Goal: Task Accomplishment & Management: Use online tool/utility

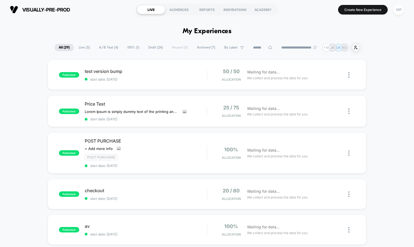
click at [396, 11] on div "MP" at bounding box center [398, 9] width 11 height 11
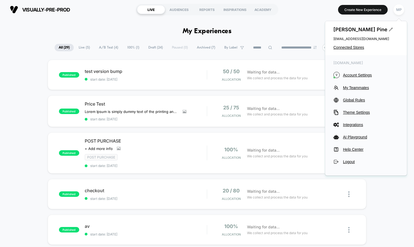
click at [340, 50] on div "[PERSON_NAME] [EMAIL_ADDRESS][DOMAIN_NAME] Connected Stores" at bounding box center [366, 38] width 82 height 34
click at [342, 47] on span "Connected Stores" at bounding box center [365, 47] width 65 height 4
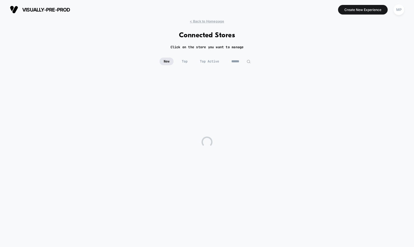
click at [231, 61] on input at bounding box center [240, 62] width 27 height 8
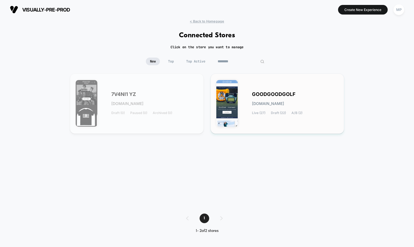
type input "********"
click at [254, 91] on div "GOODGOODGOLF [DOMAIN_NAME] Live (27) Draft (22) A/B (2)" at bounding box center [277, 103] width 122 height 49
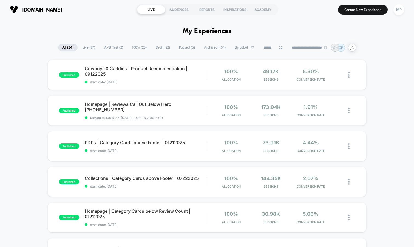
click at [118, 47] on span "A/B Test ( 2 )" at bounding box center [113, 47] width 27 height 7
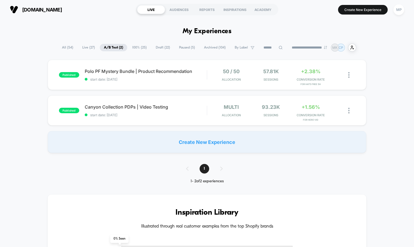
click at [135, 46] on span "100% ( 25 )" at bounding box center [139, 47] width 23 height 7
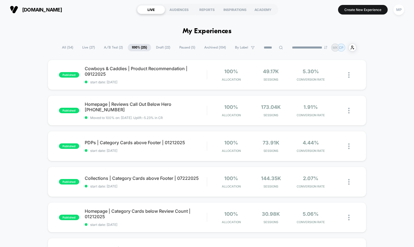
click at [109, 48] on span "A/B Test ( 2 )" at bounding box center [113, 47] width 27 height 7
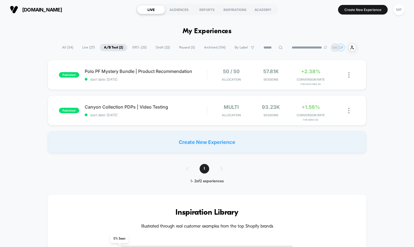
click at [68, 49] on span "All ( 54 )" at bounding box center [67, 47] width 19 height 7
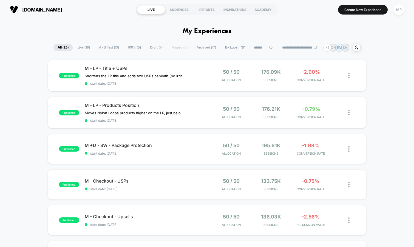
click at [109, 48] on span "A/B Test ( 13 )" at bounding box center [109, 47] width 28 height 7
click at [171, 64] on div "published M - LP - Title + USPs Shortens the LP title and adds two USPs beneath…" at bounding box center [207, 76] width 319 height 32
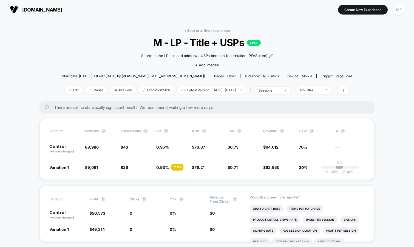
click at [281, 95] on div "< Back to all live experiences M - LP - Title + USPs LIVE Shortens the LP title…" at bounding box center [207, 64] width 290 height 73
click at [280, 93] on span "sessions" at bounding box center [272, 90] width 36 height 7
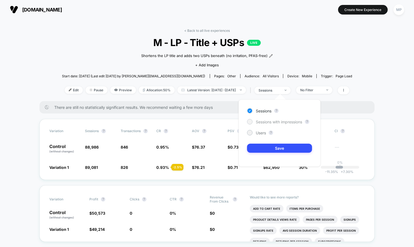
click at [271, 120] on span "Sessions with impressions" at bounding box center [279, 121] width 46 height 5
click at [263, 149] on button "Save" at bounding box center [279, 148] width 65 height 9
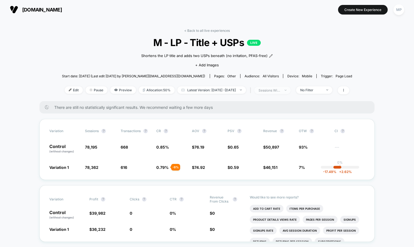
click at [278, 91] on div "sessions with impression" at bounding box center [269, 90] width 22 height 4
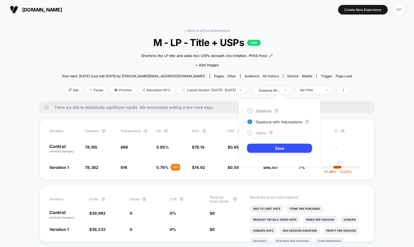
click at [259, 132] on span "Users" at bounding box center [261, 132] width 10 height 5
click at [259, 147] on button "Save" at bounding box center [279, 148] width 65 height 9
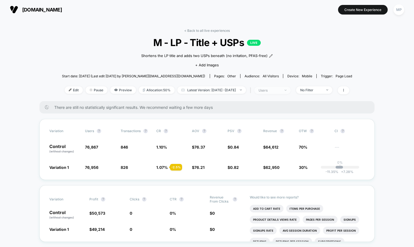
click at [279, 93] on span "users" at bounding box center [272, 90] width 36 height 7
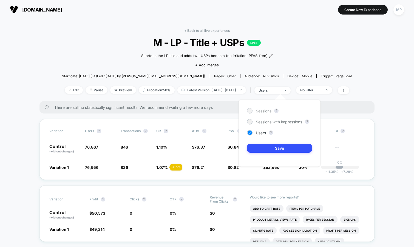
click at [259, 111] on span "Sessions" at bounding box center [264, 110] width 16 height 5
click at [260, 146] on button "Save" at bounding box center [279, 148] width 65 height 9
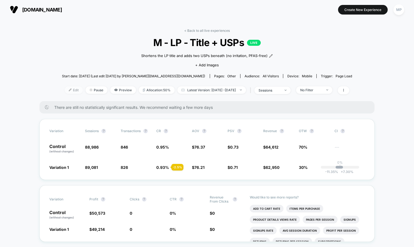
click at [65, 87] on span "Edit" at bounding box center [74, 89] width 18 height 7
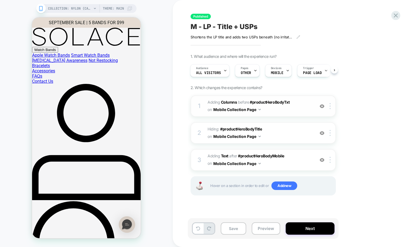
click at [320, 106] on img at bounding box center [321, 106] width 5 height 5
click at [322, 131] on img at bounding box center [321, 133] width 5 height 5
click at [321, 159] on img at bounding box center [321, 160] width 5 height 5
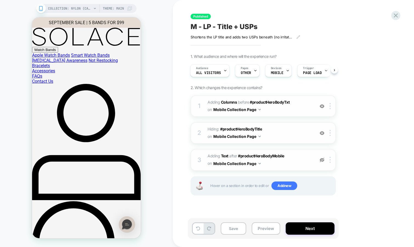
click at [321, 159] on img at bounding box center [321, 160] width 5 height 5
click at [252, 70] on div "Pages OTHER" at bounding box center [245, 70] width 21 height 12
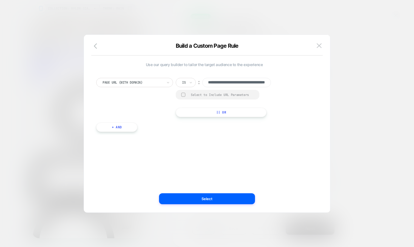
scroll to position [0, 38]
click at [319, 44] on img at bounding box center [318, 45] width 5 height 5
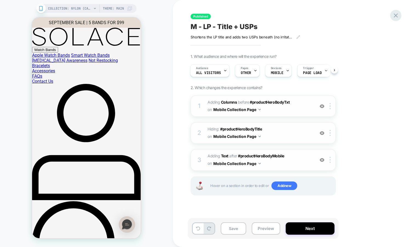
click at [395, 16] on icon at bounding box center [395, 15] width 7 height 7
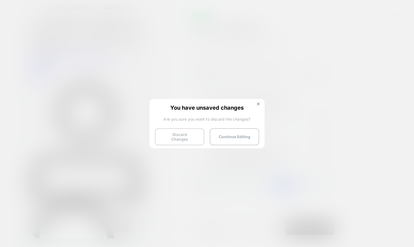
click at [182, 132] on button "Discard Changes" at bounding box center [179, 136] width 49 height 17
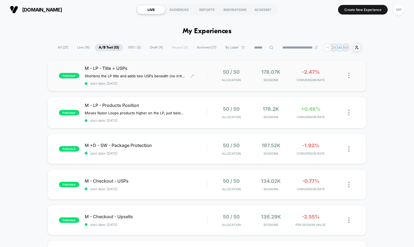
click at [183, 65] on span "M - LP - Title + USPs" at bounding box center [146, 67] width 122 height 5
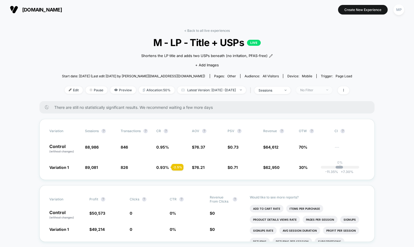
click at [322, 90] on div "No Filter" at bounding box center [311, 90] width 22 height 4
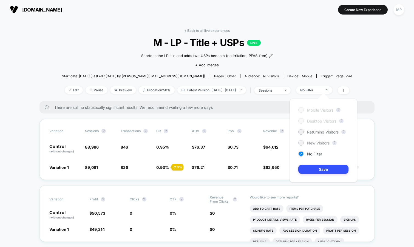
click at [318, 142] on span "New Visitors" at bounding box center [318, 143] width 22 height 5
click at [316, 168] on button "Save" at bounding box center [323, 169] width 50 height 9
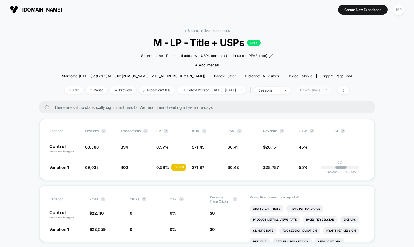
click at [322, 89] on div "New Visitors" at bounding box center [311, 90] width 22 height 4
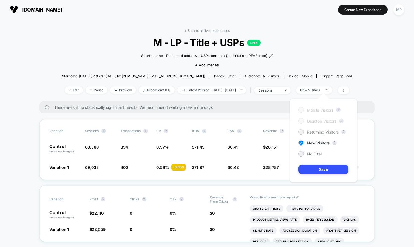
click at [312, 130] on span "Returning Visitors" at bounding box center [323, 132] width 32 height 5
click at [310, 166] on button "Save" at bounding box center [323, 169] width 50 height 9
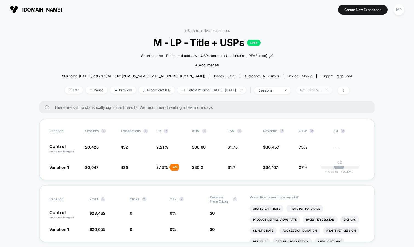
click at [318, 88] on div "Returning Visitors" at bounding box center [311, 90] width 22 height 4
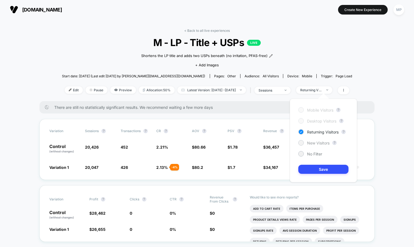
click at [308, 144] on span "New Visitors" at bounding box center [318, 143] width 22 height 5
click at [305, 171] on button "Save" at bounding box center [323, 169] width 50 height 9
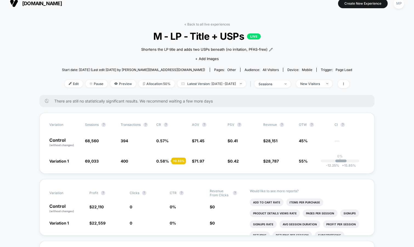
scroll to position [7, 0]
click at [270, 198] on li "Add To Cart Rate" at bounding box center [267, 202] width 34 height 8
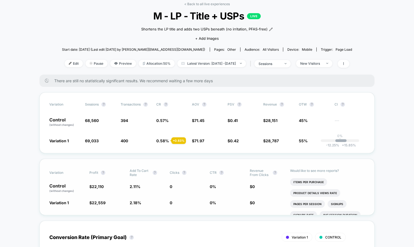
scroll to position [0, 0]
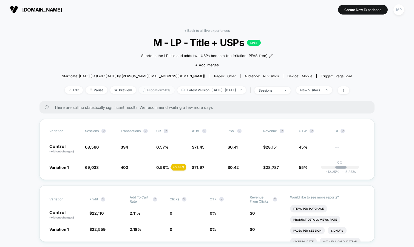
click at [140, 90] on span "Allocation: 50%" at bounding box center [157, 89] width 36 height 7
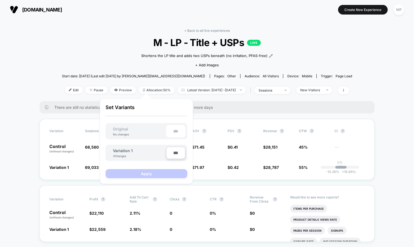
click at [121, 54] on div "Shortens the LP title and adds two USPs beneath (no irritation, PFAS-free) Clic…" at bounding box center [207, 59] width 174 height 23
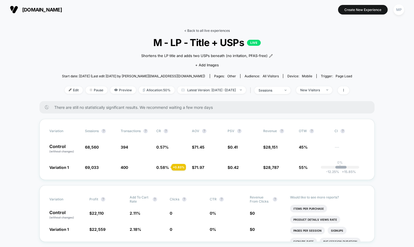
click at [196, 29] on link "< Back to all live experiences" at bounding box center [206, 30] width 45 height 4
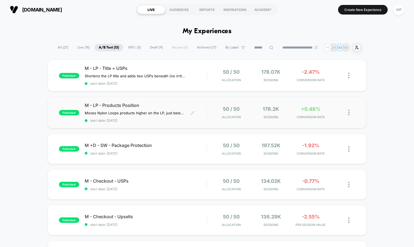
click at [157, 120] on span "start date: 8/20/2025" at bounding box center [146, 120] width 122 height 4
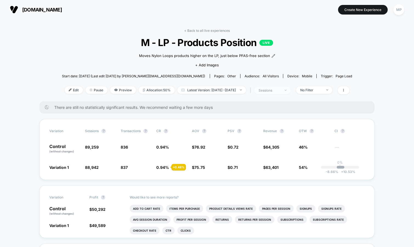
click at [280, 91] on div "sessions" at bounding box center [269, 90] width 22 height 4
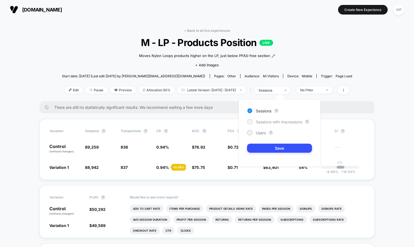
click at [270, 121] on span "Sessions with impressions" at bounding box center [279, 121] width 46 height 5
click at [264, 147] on button "Save" at bounding box center [279, 148] width 65 height 9
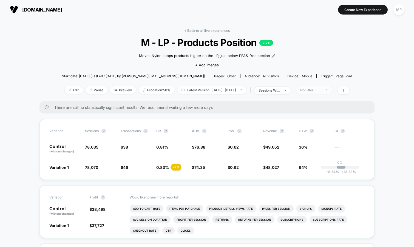
click at [320, 90] on div "No Filter" at bounding box center [311, 90] width 22 height 4
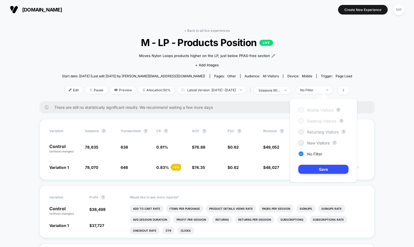
click at [317, 130] on span "Returning Visitors" at bounding box center [323, 132] width 32 height 5
click at [314, 170] on button "Save" at bounding box center [323, 169] width 50 height 9
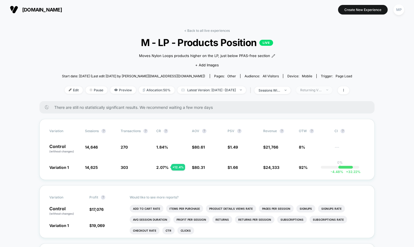
click at [320, 89] on div "Returning Visitors" at bounding box center [311, 90] width 22 height 4
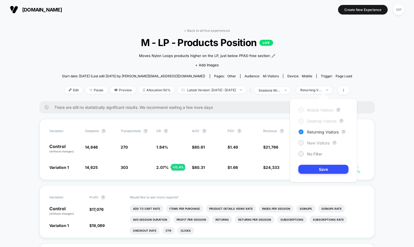
click at [312, 145] on div "New Visitors" at bounding box center [313, 142] width 31 height 5
click at [311, 172] on button "Save" at bounding box center [323, 169] width 50 height 9
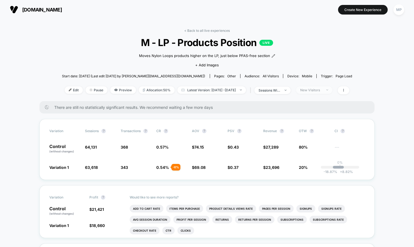
click at [318, 90] on div "New Visitors" at bounding box center [311, 90] width 22 height 4
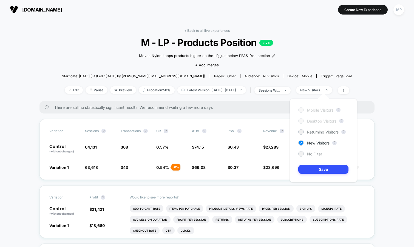
click at [311, 154] on span "No Filter" at bounding box center [314, 154] width 15 height 5
click at [310, 169] on button "Save" at bounding box center [323, 169] width 50 height 9
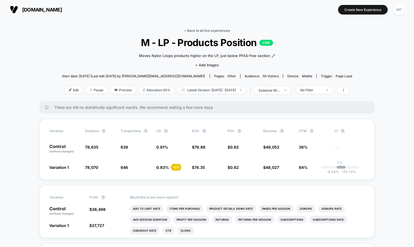
click at [196, 31] on link "< Back to all live experiences" at bounding box center [206, 30] width 45 height 4
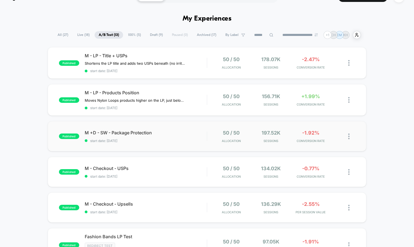
scroll to position [12, 0]
click at [152, 142] on div "published M +D - SW - Package Protection start date: 8/13/2025 50 / 50 Allocati…" at bounding box center [207, 137] width 319 height 30
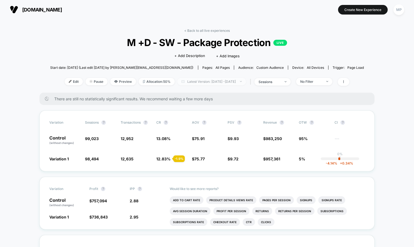
click at [189, 82] on span "Latest Version: Aug 13, 2025 - Sep 16, 2025" at bounding box center [211, 81] width 68 height 7
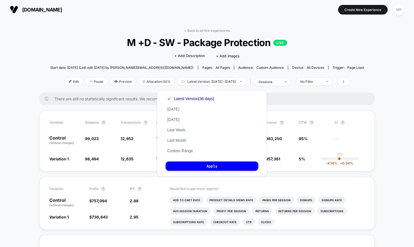
click at [313, 38] on span "M +D - SW - Package Protection LIVE" at bounding box center [207, 43] width 282 height 12
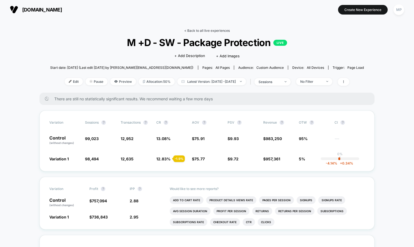
click at [202, 30] on link "< Back to all live experiences" at bounding box center [206, 30] width 45 height 4
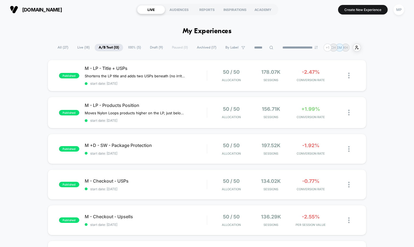
click at [150, 49] on span "Draft ( 9 )" at bounding box center [156, 47] width 21 height 7
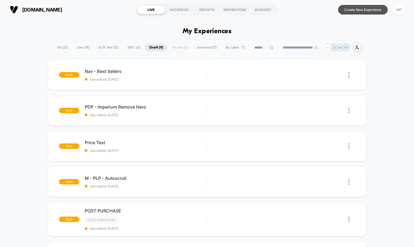
click at [347, 10] on button "Create New Experience" at bounding box center [363, 10] width 50 height 10
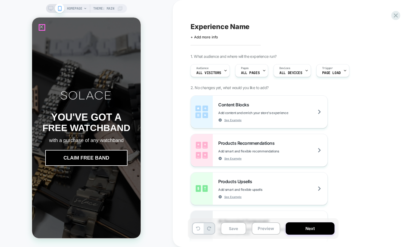
click at [41, 26] on icon "Close popup" at bounding box center [41, 26] width 5 height 5
click at [42, 27] on icon "Close popup" at bounding box center [41, 26] width 3 height 3
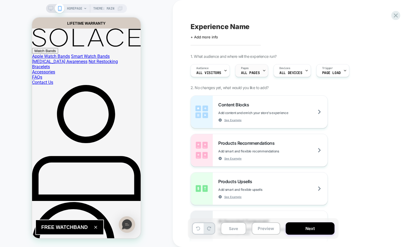
click at [250, 72] on span "ALL PAGES" at bounding box center [250, 73] width 19 height 4
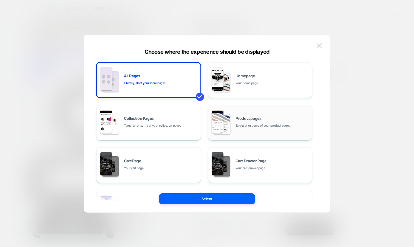
click at [250, 105] on div "Product pages Target all or some of your product pages" at bounding box center [260, 123] width 105 height 36
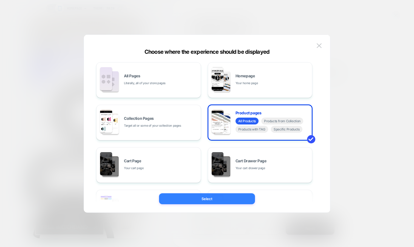
click at [199, 196] on button "Select" at bounding box center [207, 198] width 96 height 11
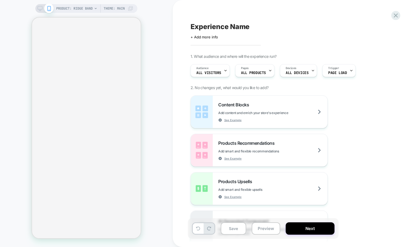
click at [84, 7] on span "PRODUCT: Ridge Band" at bounding box center [74, 8] width 36 height 9
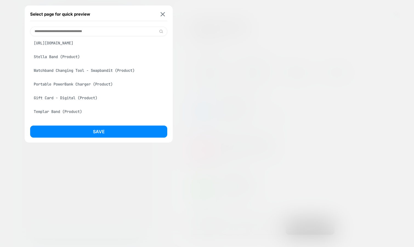
scroll to position [48, 0]
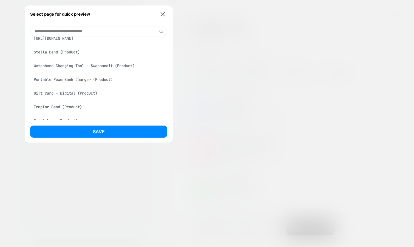
click at [74, 50] on div "Stella Band (Product)" at bounding box center [98, 52] width 137 height 10
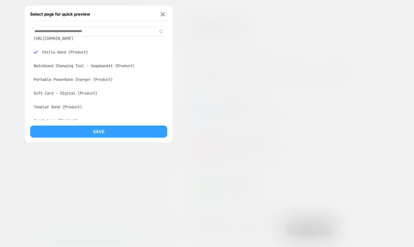
click at [69, 129] on button "Save" at bounding box center [98, 131] width 137 height 12
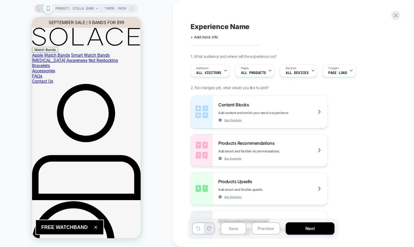
scroll to position [0, 0]
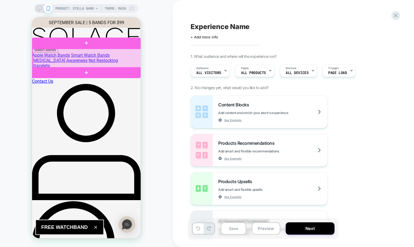
click at [81, 54] on div at bounding box center [87, 58] width 108 height 19
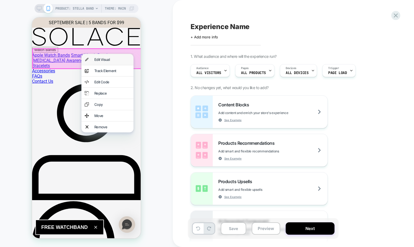
click at [100, 60] on div "Edit Visual" at bounding box center [112, 59] width 36 height 4
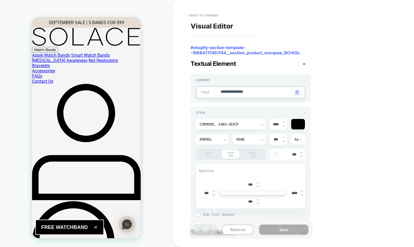
drag, startPoint x: 264, startPoint y: 93, endPoint x: 208, endPoint y: 92, distance: 55.9
type textarea "*"
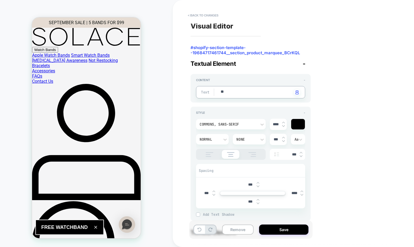
type textarea "*"
type textarea "***"
type textarea "*"
type textarea "****"
type textarea "*"
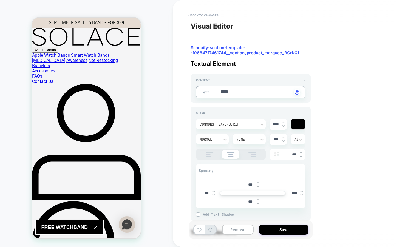
type textarea "******"
type textarea "*"
type textarea "*******"
type textarea "*"
type textarea "*******"
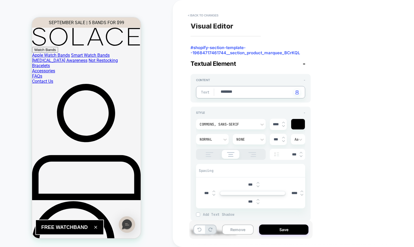
type textarea "*"
type textarea "*********"
type textarea "*"
type textarea "**********"
type textarea "*"
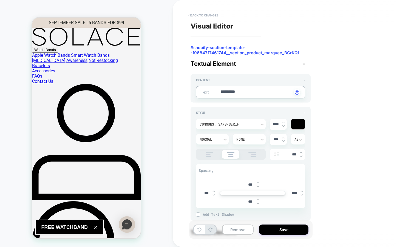
type textarea "**********"
type textarea "*"
type textarea "**********"
type textarea "*"
type textarea "**********"
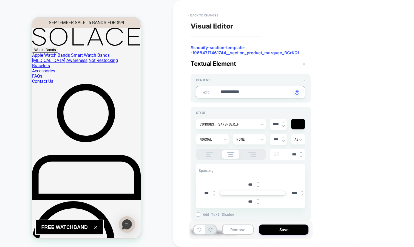
type textarea "*"
type textarea "**********"
type textarea "*"
type textarea "**********"
type textarea "*"
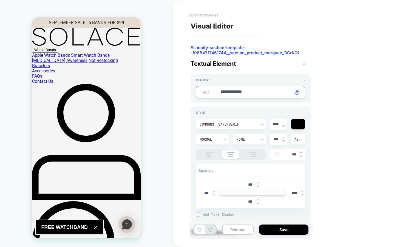
type textarea "**********"
click at [211, 18] on button "< Back to changes" at bounding box center [203, 15] width 36 height 9
type textarea "*"
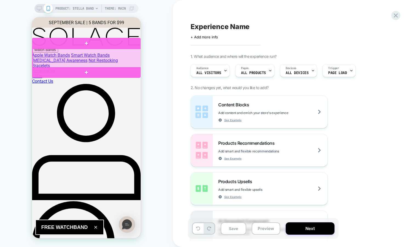
click at [119, 65] on div at bounding box center [87, 58] width 108 height 19
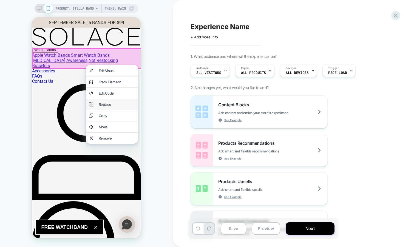
click at [119, 105] on div "Replace" at bounding box center [117, 104] width 36 height 4
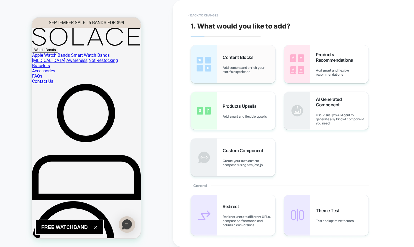
click at [232, 60] on div "Content Blocks Add content and enrich your store's experience" at bounding box center [248, 64] width 53 height 19
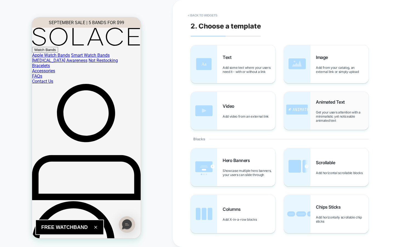
click at [325, 102] on span "Animated Text" at bounding box center [332, 101] width 32 height 5
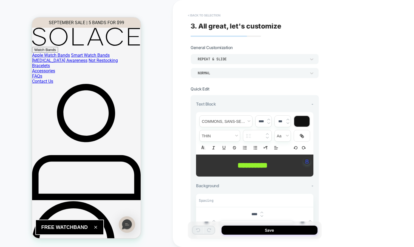
click at [214, 14] on button "< Back to selection" at bounding box center [204, 15] width 38 height 9
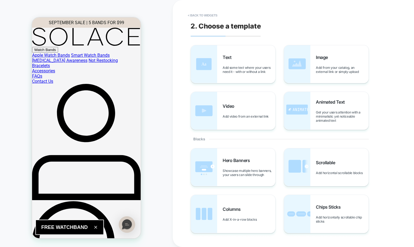
click at [214, 14] on button "< Back to widgets" at bounding box center [202, 15] width 35 height 9
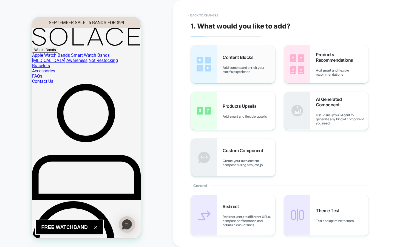
click at [255, 66] on span "Add content and enrich your store's experience" at bounding box center [248, 69] width 53 height 8
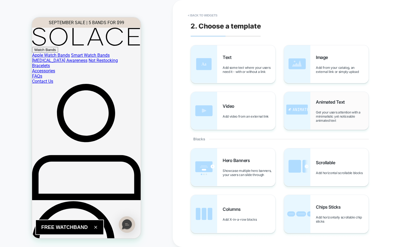
click at [321, 108] on div "Animated Text Get your users attention with a minimalistic yet noticeable anima…" at bounding box center [342, 110] width 53 height 23
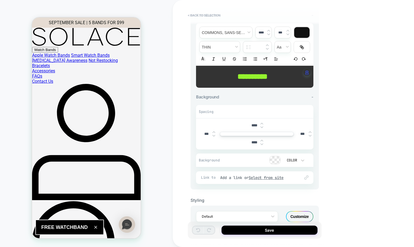
scroll to position [104, 0]
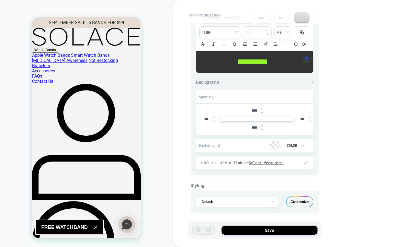
click at [296, 201] on div "Customize" at bounding box center [299, 201] width 27 height 11
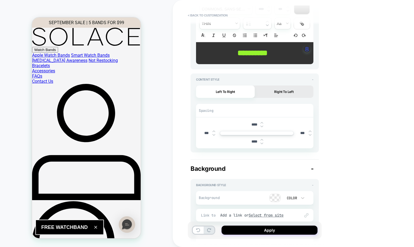
scroll to position [0, 0]
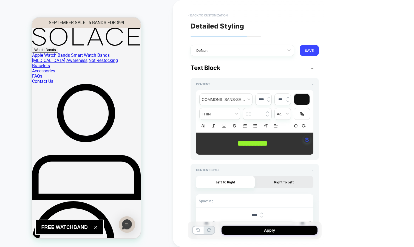
click at [214, 16] on button "< Back to customization" at bounding box center [207, 15] width 45 height 9
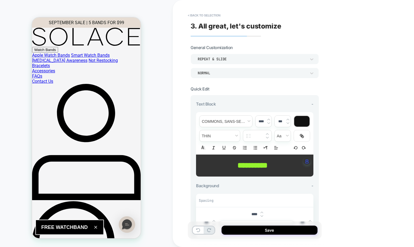
click at [214, 16] on button "< Back to selection" at bounding box center [204, 15] width 38 height 9
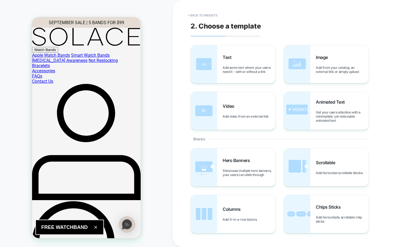
click at [214, 16] on button "< Back to widgets" at bounding box center [202, 15] width 35 height 9
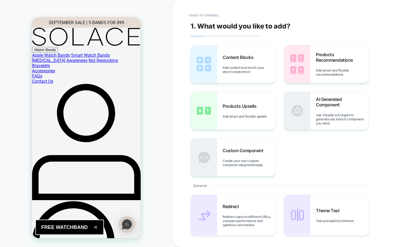
click at [214, 16] on button "< Back to changes" at bounding box center [203, 15] width 36 height 9
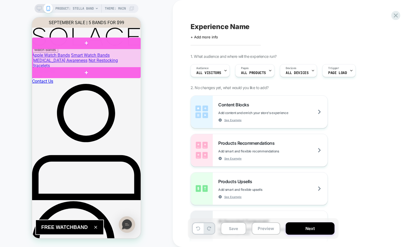
click at [92, 56] on div at bounding box center [87, 58] width 108 height 19
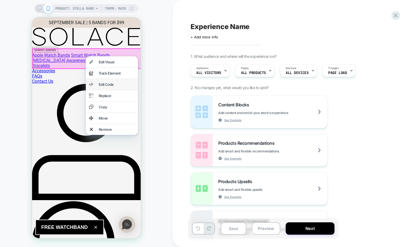
click at [103, 82] on div "Edit Code" at bounding box center [117, 84] width 36 height 4
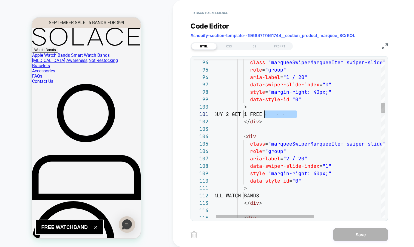
scroll to position [0, 47]
drag, startPoint x: 297, startPoint y: 115, endPoint x: 262, endPoint y: 114, distance: 35.3
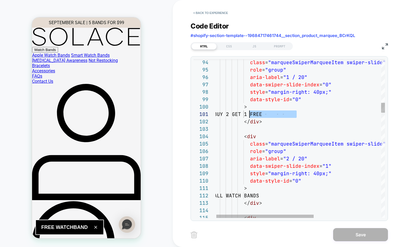
drag, startPoint x: 297, startPoint y: 115, endPoint x: 250, endPoint y: 116, distance: 47.4
drag, startPoint x: 296, startPoint y: 114, endPoint x: 250, endPoint y: 114, distance: 45.8
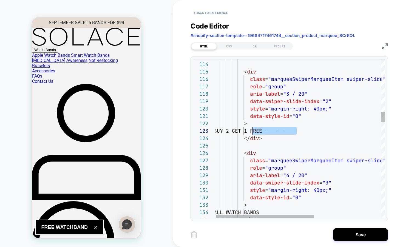
scroll to position [15, 36]
drag, startPoint x: 297, startPoint y: 130, endPoint x: 250, endPoint y: 134, distance: 47.0
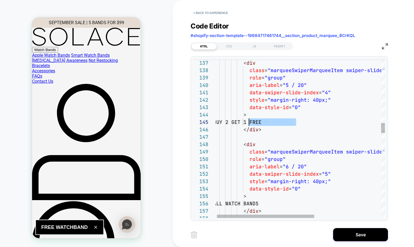
drag, startPoint x: 298, startPoint y: 122, endPoint x: 249, endPoint y: 124, distance: 49.1
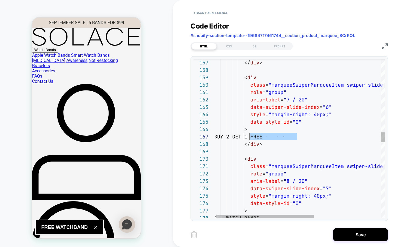
drag, startPoint x: 297, startPoint y: 136, endPoint x: 249, endPoint y: 136, distance: 48.0
click at [249, 136] on div "</ div > < div class = "marqueeSwiperMarqueeItem swiper-slide swiper-slid e-pre…" at bounding box center [358, 157] width 288 height 2504
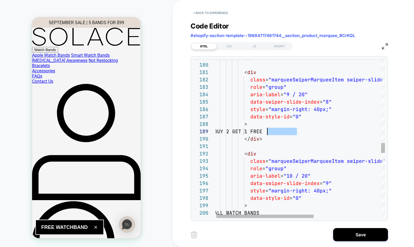
scroll to position [59, 38]
drag, startPoint x: 291, startPoint y: 130, endPoint x: 251, endPoint y: 131, distance: 40.0
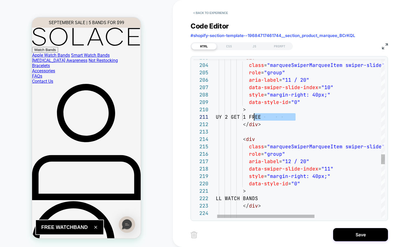
scroll to position [0, 36]
drag, startPoint x: 298, startPoint y: 117, endPoint x: 248, endPoint y: 118, distance: 49.9
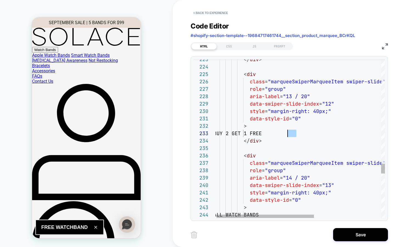
scroll to position [15, 33]
drag, startPoint x: 298, startPoint y: 133, endPoint x: 245, endPoint y: 133, distance: 52.9
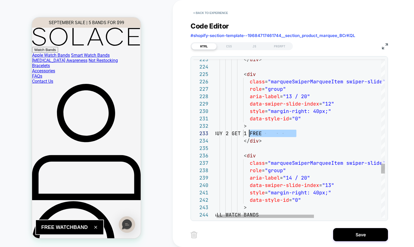
scroll to position [15, 36]
drag, startPoint x: 296, startPoint y: 133, endPoint x: 250, endPoint y: 135, distance: 46.6
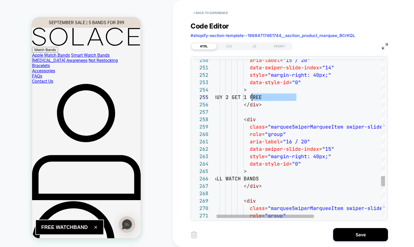
scroll to position [30, 36]
drag, startPoint x: 298, startPoint y: 97, endPoint x: 250, endPoint y: 99, distance: 47.7
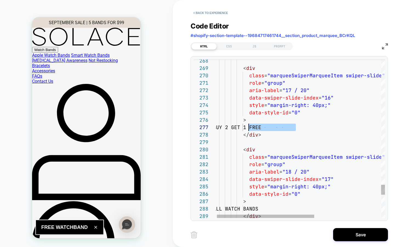
drag, startPoint x: 297, startPoint y: 126, endPoint x: 249, endPoint y: 127, distance: 48.0
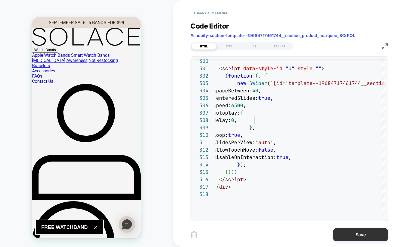
type textarea "**********"
click at [339, 235] on button "Save" at bounding box center [360, 234] width 55 height 13
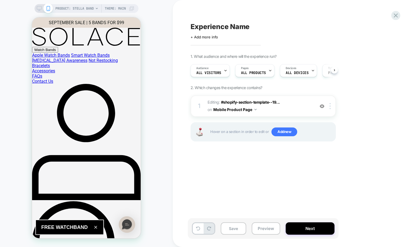
scroll to position [0, 0]
click at [330, 107] on img at bounding box center [329, 106] width 1 height 6
click at [249, 171] on div "Experience Name Click to edit experience details + Add more info 1. What audien…" at bounding box center [290, 123] width 205 height 236
click at [39, 8] on icon at bounding box center [39, 8] width 5 height 5
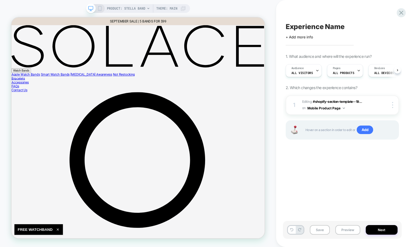
scroll to position [0, 0]
click at [392, 105] on img at bounding box center [392, 105] width 1 height 6
click at [405, 113] on div "Experience Name Click to edit experience details + Add more info 1. What audien…" at bounding box center [345, 123] width 138 height 247
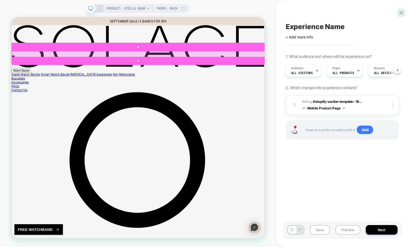
click at [221, 64] on div at bounding box center [180, 66] width 337 height 8
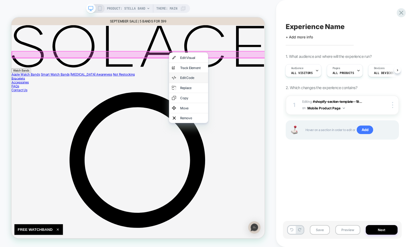
click at [254, 96] on div "Edit Code" at bounding box center [252, 97] width 33 height 5
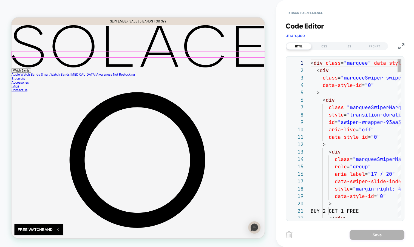
scroll to position [74, 0]
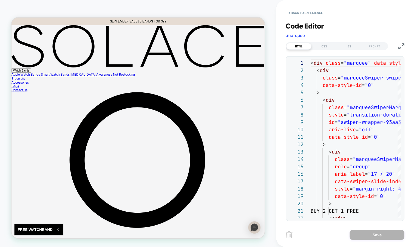
click at [400, 47] on img at bounding box center [401, 46] width 6 height 6
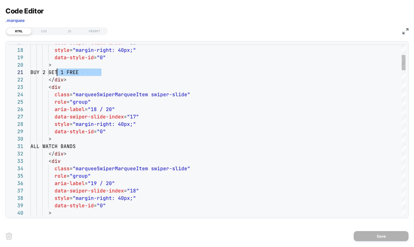
scroll to position [0, 21]
drag, startPoint x: 102, startPoint y: 73, endPoint x: 51, endPoint y: 73, distance: 51.5
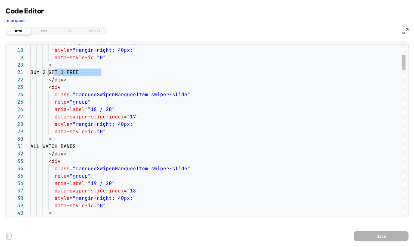
drag, startPoint x: 103, startPoint y: 73, endPoint x: 55, endPoint y: 73, distance: 48.8
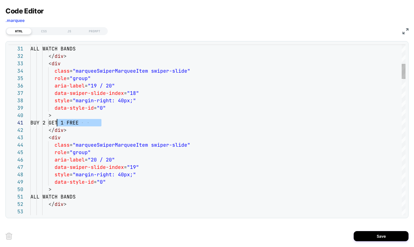
scroll to position [0, 24]
drag, startPoint x: 100, startPoint y: 121, endPoint x: 55, endPoint y: 123, distance: 45.2
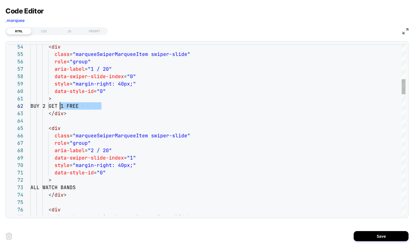
scroll to position [7, 27]
drag, startPoint x: 101, startPoint y: 106, endPoint x: 55, endPoint y: 106, distance: 45.8
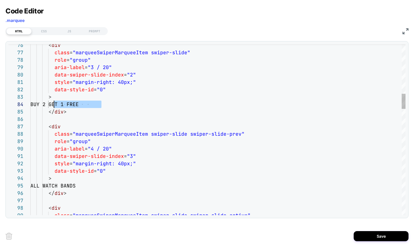
drag, startPoint x: 101, startPoint y: 105, endPoint x: 55, endPoint y: 105, distance: 46.0
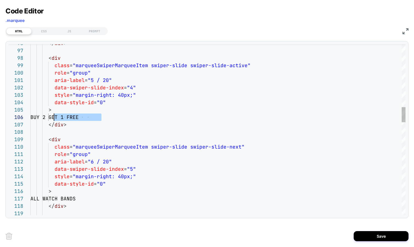
drag, startPoint x: 101, startPoint y: 118, endPoint x: 54, endPoint y: 119, distance: 46.9
drag, startPoint x: 101, startPoint y: 116, endPoint x: 55, endPoint y: 117, distance: 46.0
click at [55, 117] on div "</ div > < div class = "marqueeSwiperMarqueeItem swiper-slide" role = "group" a…" at bounding box center [217, 136] width 375 height 1924
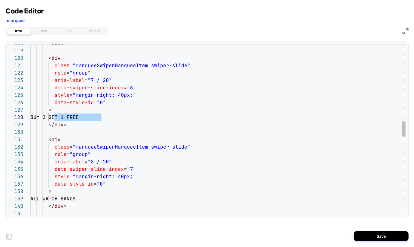
scroll to position [52, 68]
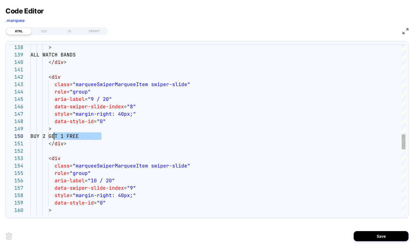
drag, startPoint x: 101, startPoint y: 135, endPoint x: 55, endPoint y: 135, distance: 46.3
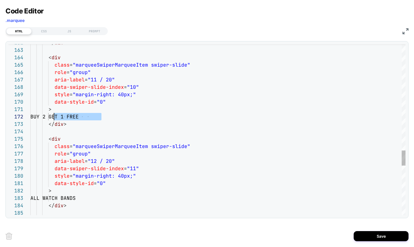
scroll to position [7, 24]
drag, startPoint x: 100, startPoint y: 117, endPoint x: 55, endPoint y: 118, distance: 45.8
type textarea "**********"
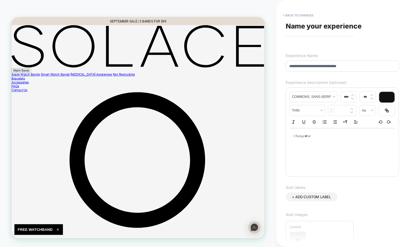
click at [341, 65] on input "**********" at bounding box center [341, 66] width 113 height 11
type input "**********"
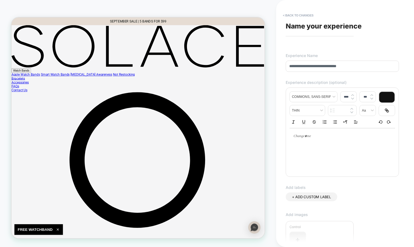
click at [315, 139] on div at bounding box center [341, 136] width 105 height 16
type input "****"
click at [315, 137] on span "**********" at bounding box center [335, 136] width 81 height 4
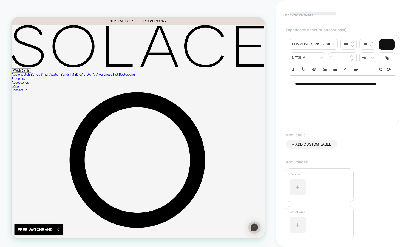
scroll to position [95, 0]
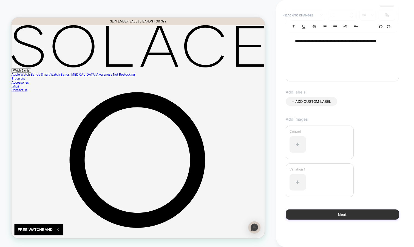
click at [305, 210] on button "Next" at bounding box center [341, 214] width 113 height 10
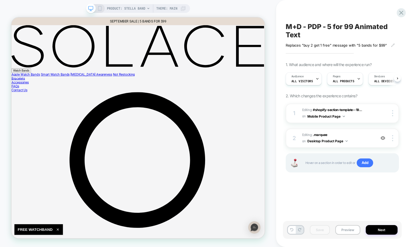
scroll to position [0, 0]
click at [381, 137] on img at bounding box center [382, 138] width 5 height 5
click at [381, 136] on img at bounding box center [382, 138] width 5 height 5
click at [383, 138] on img at bounding box center [382, 138] width 5 height 5
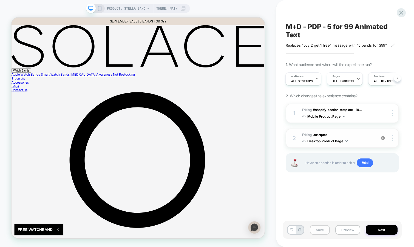
click at [317, 231] on button "Save" at bounding box center [320, 230] width 20 height 10
click at [98, 7] on icon at bounding box center [99, 8] width 5 height 5
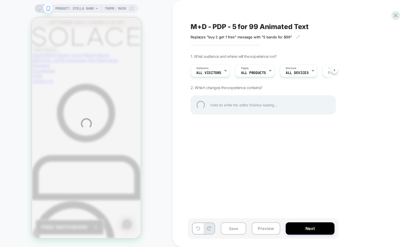
click at [230, 230] on div "PRODUCT: Stella Band Theme: MAIN M+D - PDP - 5 for 99 Animated Text Replaces "b…" at bounding box center [207, 123] width 414 height 247
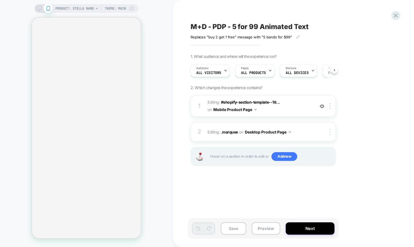
scroll to position [0, 0]
click at [295, 113] on span "Editing : #shopify-section-template--19... #shopify-section-template--196847174…" at bounding box center [259, 106] width 104 height 15
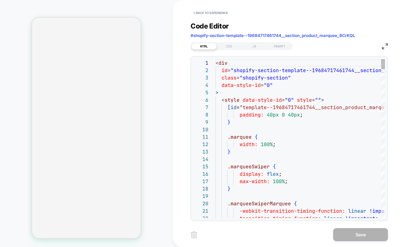
scroll to position [74, 0]
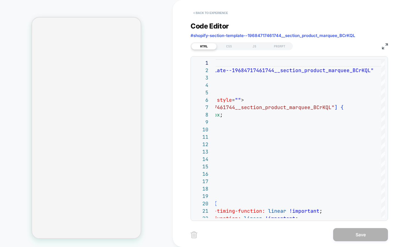
click at [218, 10] on button "< Back to experience" at bounding box center [210, 12] width 40 height 9
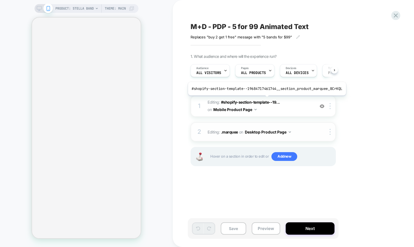
scroll to position [0, 0]
click at [332, 130] on div at bounding box center [330, 132] width 9 height 6
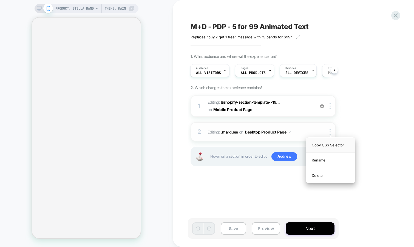
click at [332, 142] on div "Copy CSS Selector" at bounding box center [330, 145] width 49 height 15
click at [292, 105] on span "Editing : #shopify-section-template--19... #shopify-section-template--196847174…" at bounding box center [259, 106] width 104 height 15
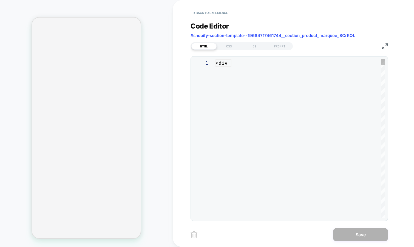
scroll to position [74, 0]
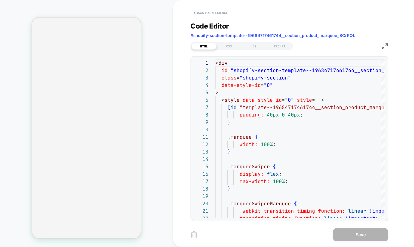
click at [207, 12] on button "< Back to experience" at bounding box center [210, 12] width 40 height 9
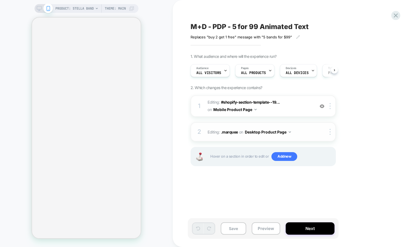
scroll to position [0, 0]
click at [329, 107] on div at bounding box center [330, 106] width 9 height 6
click at [281, 112] on span "Editing : #shopify-section-template--19... #shopify-section-template--196847174…" at bounding box center [259, 106] width 104 height 15
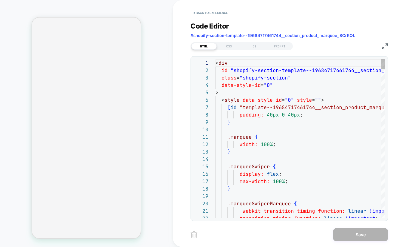
scroll to position [74, 0]
click at [224, 15] on button "< Back to experience" at bounding box center [210, 12] width 40 height 9
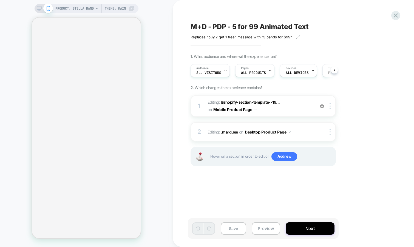
scroll to position [0, 0]
click at [40, 9] on icon at bounding box center [39, 8] width 5 height 5
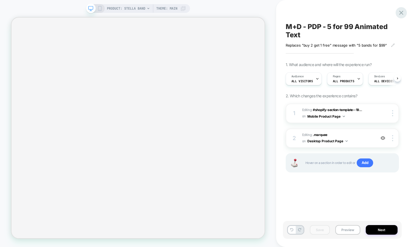
click at [402, 12] on icon at bounding box center [401, 13] width 4 height 4
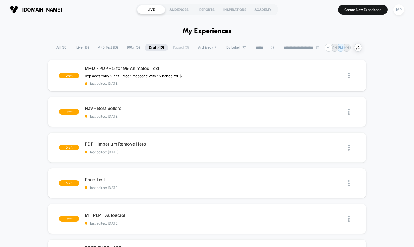
click at [127, 50] on span "100% ( 5 )" at bounding box center [133, 47] width 21 height 7
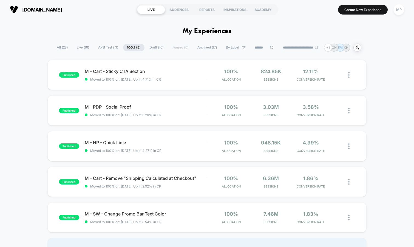
click at [197, 48] on span "Archived ( 17 )" at bounding box center [207, 47] width 28 height 7
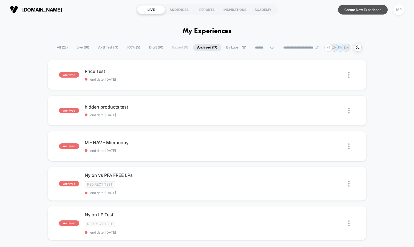
click at [366, 12] on button "Create New Experience" at bounding box center [363, 10] width 50 height 10
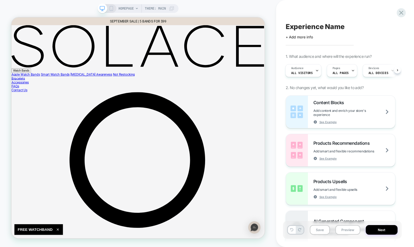
scroll to position [0, 1]
click at [350, 69] on icon at bounding box center [352, 71] width 4 height 4
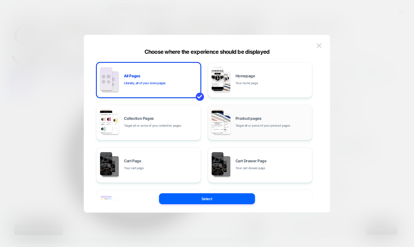
click at [238, 124] on span "Target all or some of your product pages" at bounding box center [262, 125] width 55 height 5
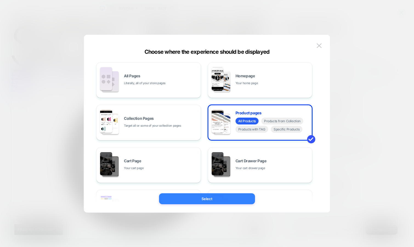
click at [206, 198] on button "Select" at bounding box center [207, 198] width 96 height 11
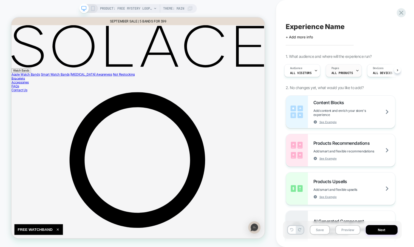
scroll to position [0, 0]
click at [133, 9] on span "PRODUCT: FREE Mystery Loop [1]" at bounding box center [126, 8] width 52 height 9
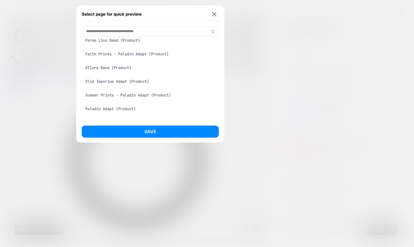
scroll to position [143, 0]
click at [142, 54] on div "Faith Prints - Paladin Adapt (Product)" at bounding box center [150, 53] width 137 height 10
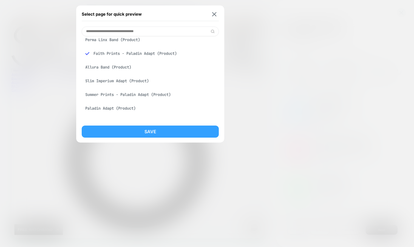
click at [135, 130] on button "Save" at bounding box center [150, 131] width 137 height 12
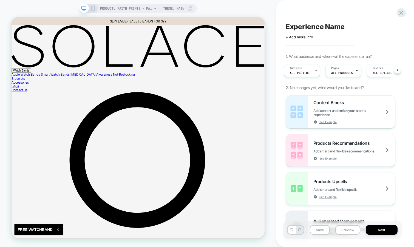
scroll to position [0, 0]
click at [93, 8] on icon at bounding box center [92, 8] width 5 height 5
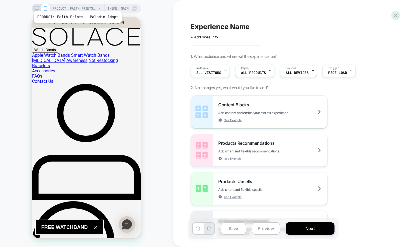
click at [75, 7] on span "PRODUCT: Faith Prints - Paladin Adapt" at bounding box center [75, 8] width 44 height 9
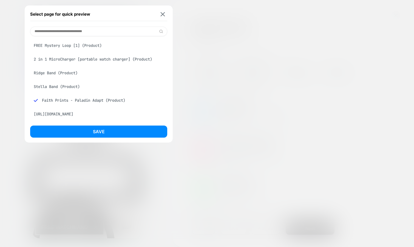
click at [70, 26] on div "Select page for quick preview FREE Mystery Loop [1] (Product) 2 in 1 MicroCharg…" at bounding box center [99, 73] width 148 height 137
click at [70, 31] on input at bounding box center [98, 32] width 137 height 10
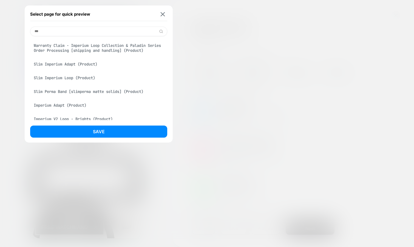
type input "***"
click at [67, 107] on div "Imperium Adapt (Product)" at bounding box center [98, 105] width 137 height 10
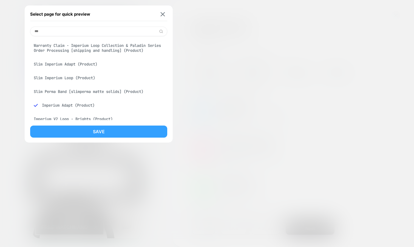
click at [61, 135] on button "Save" at bounding box center [98, 131] width 137 height 12
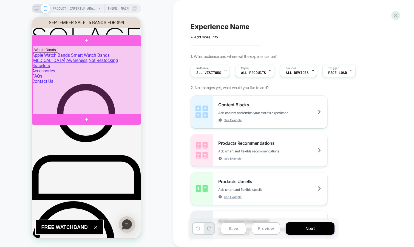
click at [95, 91] on div at bounding box center [87, 80] width 108 height 68
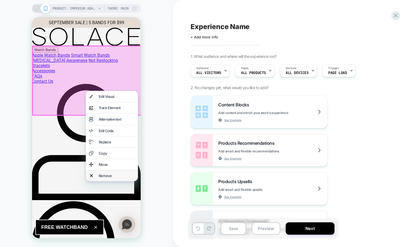
click at [102, 172] on div "Remove" at bounding box center [112, 175] width 52 height 11
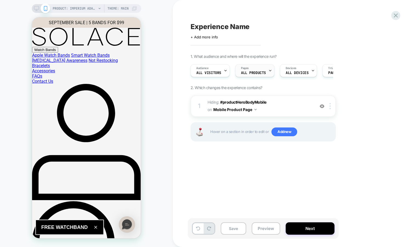
click at [269, 70] on icon at bounding box center [270, 70] width 2 height 1
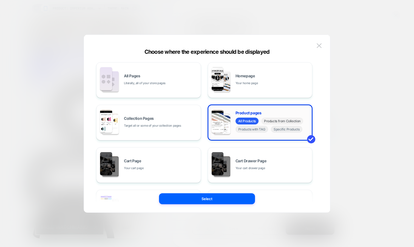
click at [284, 122] on span "Products from Collection" at bounding box center [282, 121] width 42 height 7
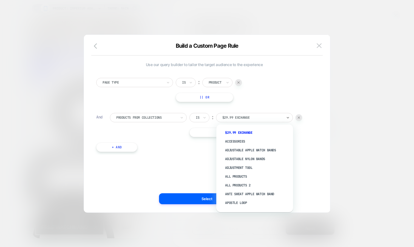
click at [246, 117] on div at bounding box center [252, 117] width 60 height 5
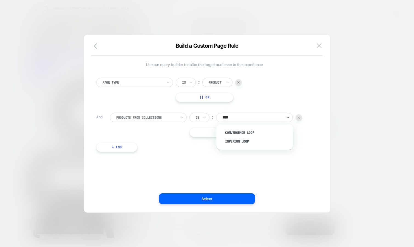
type input "*****"
click at [245, 144] on div "Imperium Loop" at bounding box center [257, 141] width 71 height 9
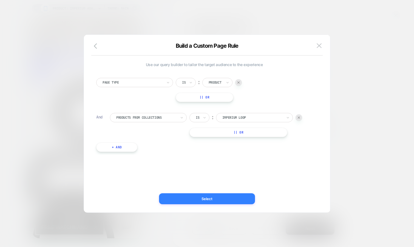
click at [211, 196] on button "Select" at bounding box center [207, 198] width 96 height 11
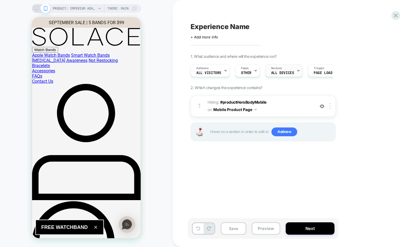
click at [283, 71] on span "ALL DEVICES" at bounding box center [282, 73] width 23 height 4
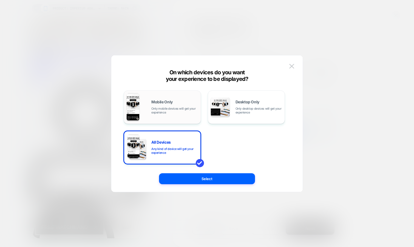
click at [190, 102] on div "Mobile Only Only mobile devices will get your experience" at bounding box center [174, 107] width 47 height 14
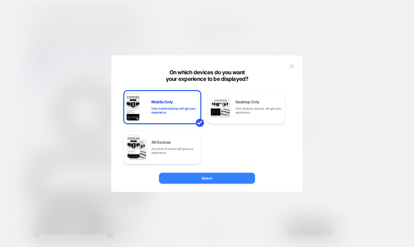
click at [184, 177] on button "Select" at bounding box center [207, 178] width 96 height 11
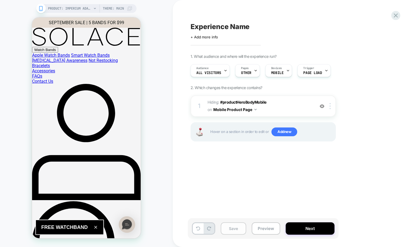
click at [228, 230] on button "Save" at bounding box center [233, 228] width 25 height 12
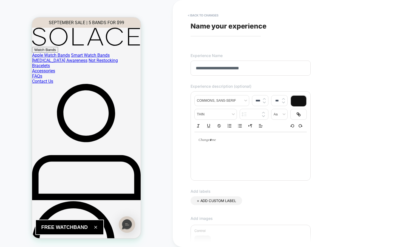
type input "**********"
click at [241, 145] on div at bounding box center [250, 140] width 112 height 16
type input "****"
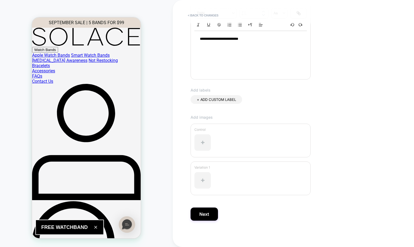
scroll to position [102, 0]
click at [205, 210] on button "Next" at bounding box center [203, 212] width 27 height 13
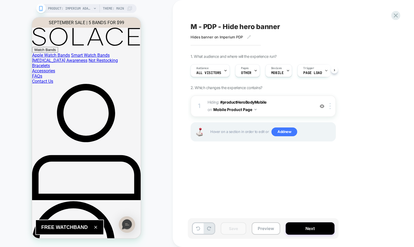
scroll to position [0, 0]
click at [225, 26] on span "M - PDP - Hide hero banner" at bounding box center [235, 26] width 90 height 8
click at [225, 26] on textarea "**********" at bounding box center [254, 26] width 128 height 8
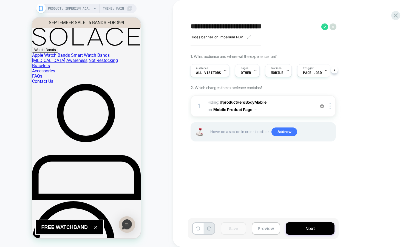
click at [225, 151] on div "1 Hiding : #productHeroBodyMobile #productHeroBodyMobile on Mobile Product Page…" at bounding box center [262, 125] width 145 height 60
click at [264, 224] on button "Preview" at bounding box center [266, 228] width 28 height 12
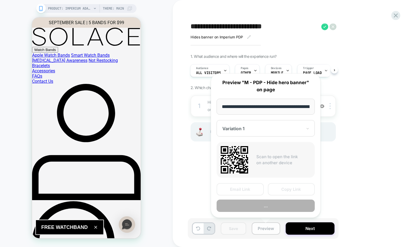
scroll to position [0, 67]
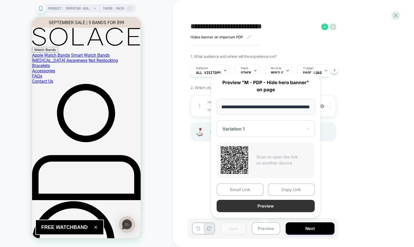
click at [267, 204] on button "Preview" at bounding box center [265, 206] width 98 height 12
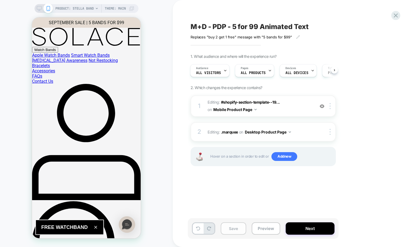
click at [232, 229] on button "Save" at bounding box center [233, 228] width 25 height 12
click at [262, 230] on button "Preview" at bounding box center [266, 228] width 28 height 12
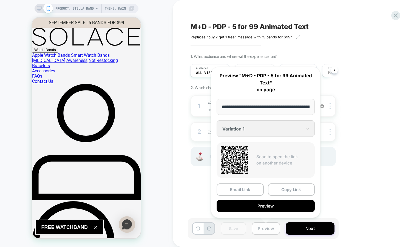
scroll to position [0, 57]
click at [251, 204] on button "Preview" at bounding box center [265, 206] width 98 height 12
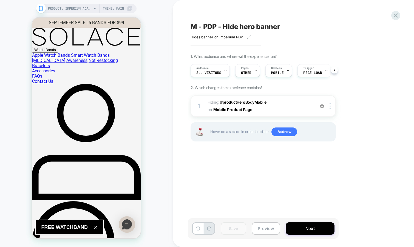
scroll to position [0, 0]
click at [395, 17] on icon at bounding box center [395, 15] width 7 height 7
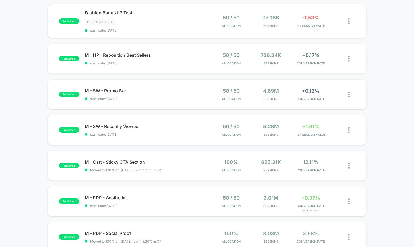
scroll to position [240, 0]
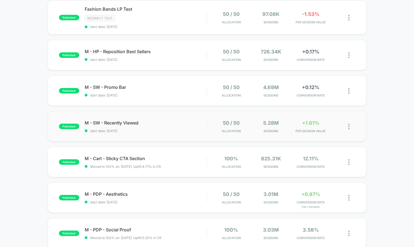
click at [149, 138] on div "published M - SW - Recently Viewed start date: [DATE] 50 / 50 Allocation 5.28M …" at bounding box center [207, 126] width 319 height 30
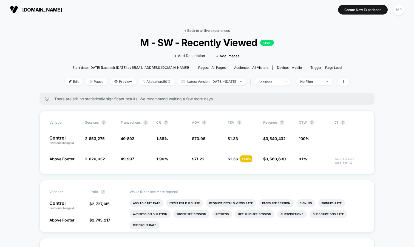
click at [191, 32] on link "< Back to all live experiences" at bounding box center [206, 30] width 45 height 4
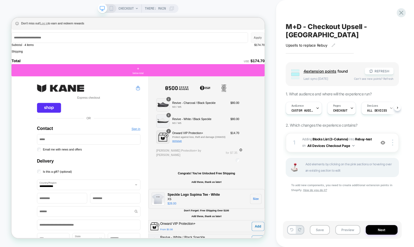
scroll to position [0, 0]
click at [363, 139] on span "#_loomi_addon_1754361564209 Adding Blocks List (3-Columns) INTO Rebuy-test Rebu…" at bounding box center [337, 142] width 71 height 13
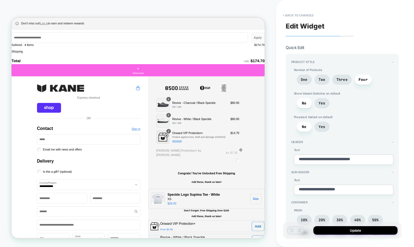
type textarea "*"
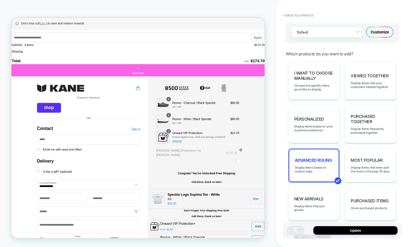
scroll to position [333, 0]
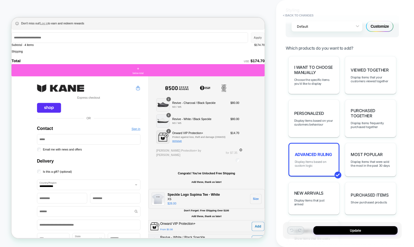
click at [322, 160] on span "Display items based on custom logic" at bounding box center [314, 164] width 39 height 8
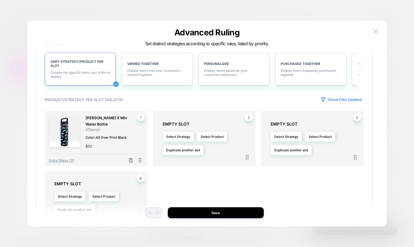
scroll to position [101, 0]
click at [65, 158] on span "Extra filters (3)" at bounding box center [61, 160] width 25 height 4
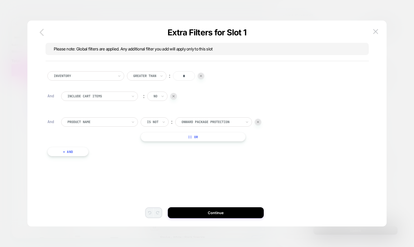
click at [43, 37] on icon "button" at bounding box center [41, 32] width 11 height 11
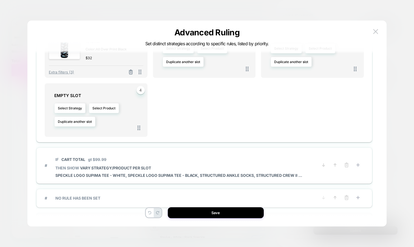
scroll to position [212, 0]
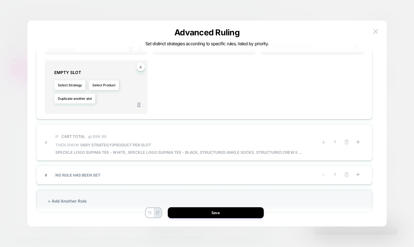
click at [186, 137] on span "IF Cart Total gt $99.99" at bounding box center [178, 136] width 247 height 12
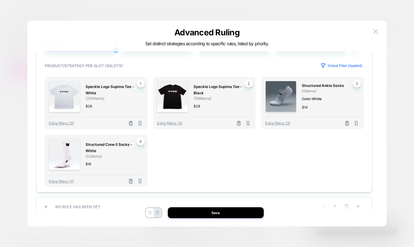
scroll to position [175, 0]
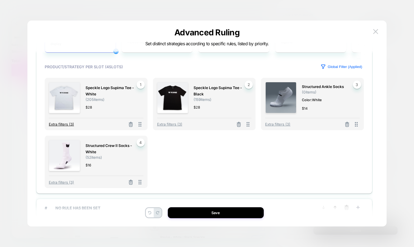
click at [68, 126] on span "Extra filters (3)" at bounding box center [61, 124] width 25 height 4
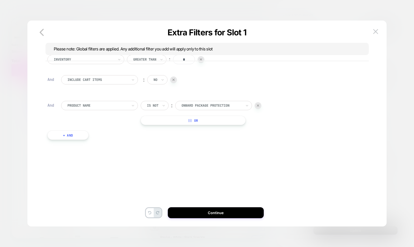
scroll to position [0, 0]
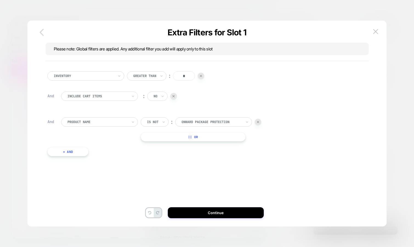
click at [41, 31] on icon "button" at bounding box center [41, 32] width 4 height 7
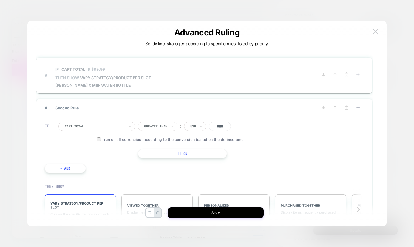
click at [165, 83] on span "# IF Cart Total lt $99.99 THEN SHOW VARY STRATEGY/PRODUCT PER SLOT [PERSON_NAME…" at bounding box center [181, 75] width 273 height 24
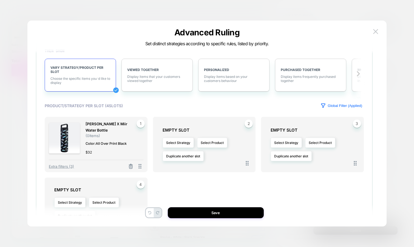
scroll to position [93, 0]
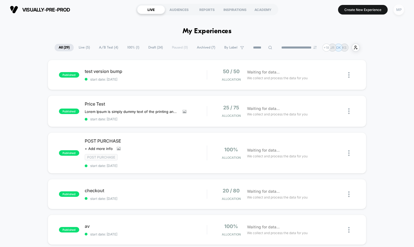
click at [396, 9] on div "MP" at bounding box center [398, 9] width 11 height 11
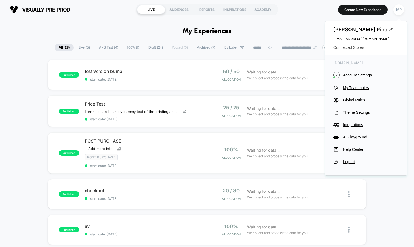
click at [349, 46] on span "Connected Stores" at bounding box center [365, 47] width 65 height 4
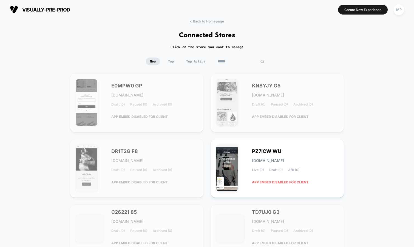
click at [236, 62] on input at bounding box center [240, 62] width 55 height 8
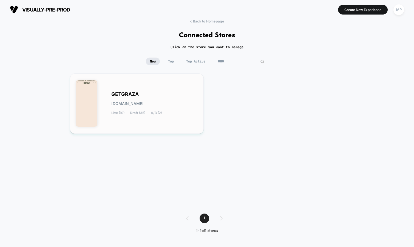
type input "*****"
click at [176, 93] on div "GETGRAZA [DOMAIN_NAME] Live (10) Draft (35) A/B (2)" at bounding box center [154, 103] width 87 height 22
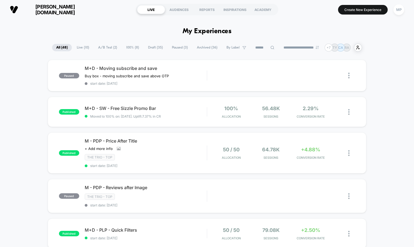
click at [109, 50] on span "A/B Test ( 2 )" at bounding box center [107, 47] width 27 height 7
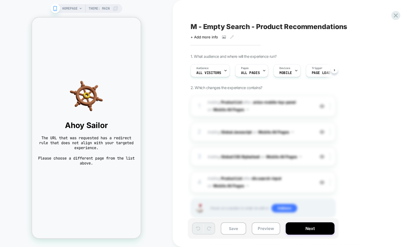
scroll to position [0, 0]
click at [264, 230] on button "Preview" at bounding box center [266, 228] width 28 height 12
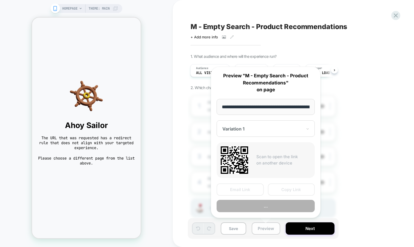
scroll to position [0, 21]
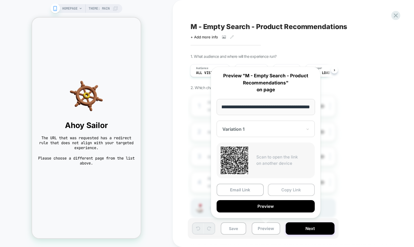
click at [287, 191] on button "Copy Link" at bounding box center [291, 190] width 47 height 12
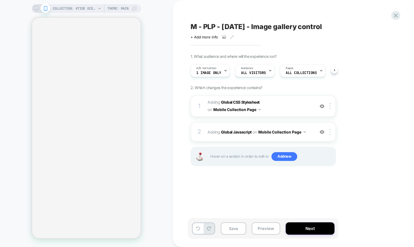
scroll to position [0, 0]
click at [244, 31] on div "Click to view images Click to edit experience details + Add more info" at bounding box center [250, 35] width 120 height 8
click at [245, 27] on span "M - PLP - Sept25 - Image gallery control" at bounding box center [255, 26] width 131 height 8
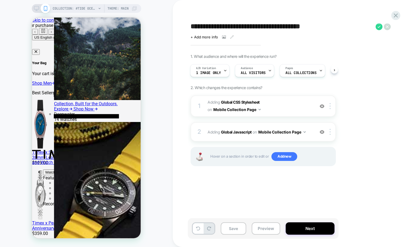
scroll to position [0, 0]
click at [221, 67] on div "A/B Variation 1 Image only" at bounding box center [208, 70] width 36 height 12
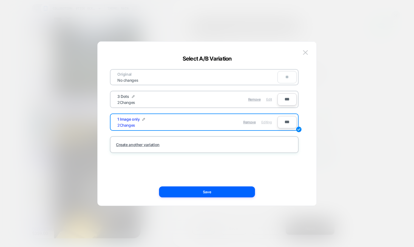
click at [268, 99] on span "Edit" at bounding box center [269, 99] width 6 height 4
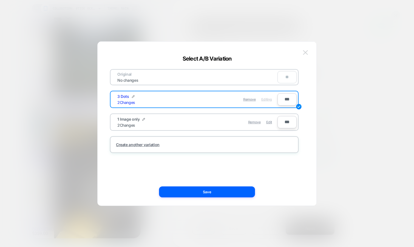
click at [304, 51] on img at bounding box center [305, 52] width 5 height 5
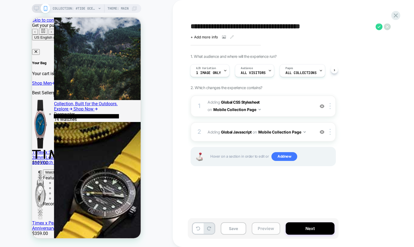
click at [263, 234] on button "Preview" at bounding box center [266, 228] width 28 height 12
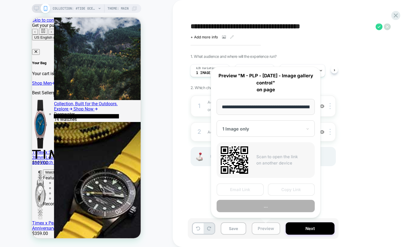
scroll to position [0, 83]
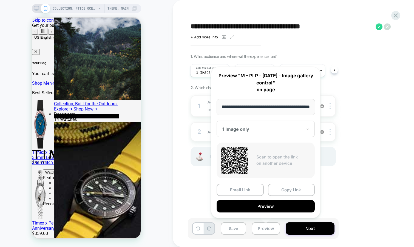
click at [283, 130] on div at bounding box center [262, 128] width 80 height 5
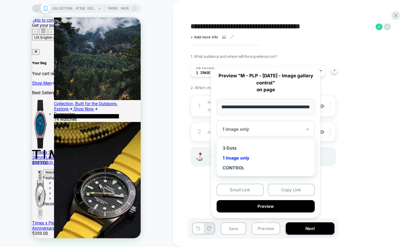
scroll to position [0, 0]
click at [261, 147] on div "3 Dots" at bounding box center [265, 148] width 93 height 10
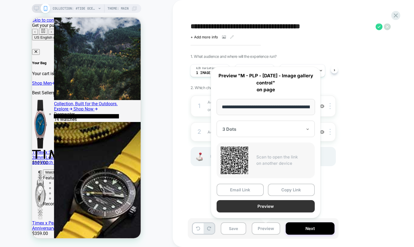
click at [265, 204] on button "Preview" at bounding box center [265, 206] width 98 height 12
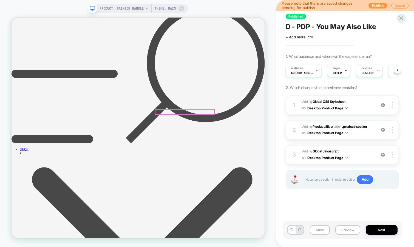
scroll to position [47, 0]
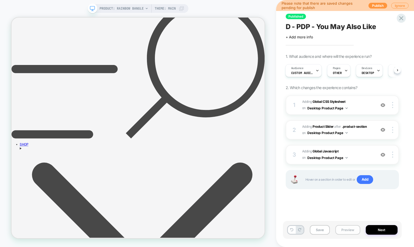
click at [349, 229] on button "Preview" at bounding box center [347, 230] width 25 height 10
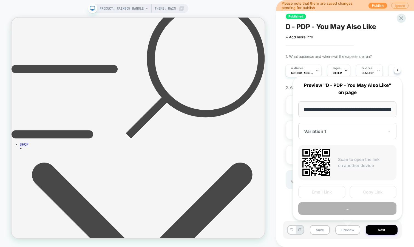
scroll to position [0, 67]
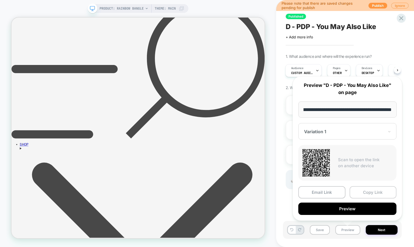
click at [371, 191] on button "Copy Link" at bounding box center [372, 192] width 47 height 12
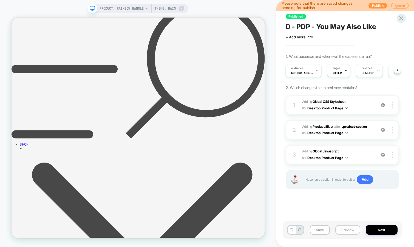
click at [345, 227] on button "Preview" at bounding box center [347, 230] width 25 height 10
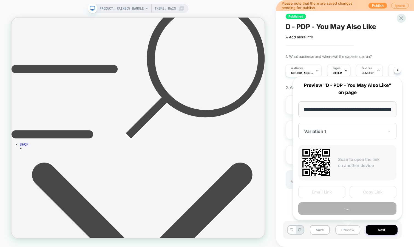
scroll to position [0, 67]
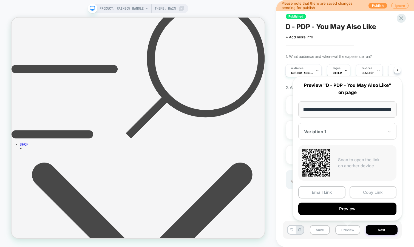
click at [365, 193] on button "Copy Link" at bounding box center [372, 192] width 47 height 12
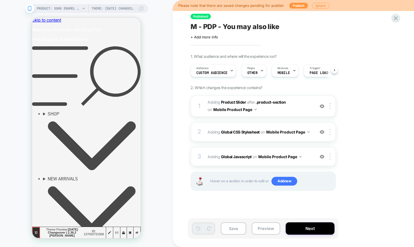
scroll to position [0, 0]
click at [271, 227] on button "Preview" at bounding box center [266, 228] width 28 height 12
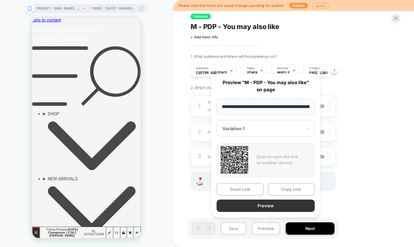
scroll to position [0, 107]
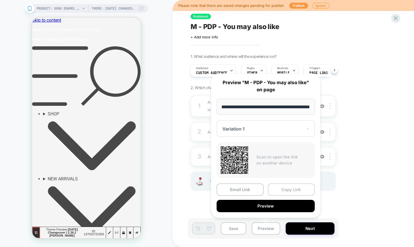
click at [292, 190] on button "Copy Link" at bounding box center [291, 189] width 47 height 12
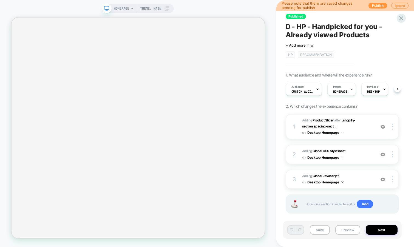
scroll to position [0, 0]
click at [347, 228] on button "Preview" at bounding box center [347, 230] width 25 height 10
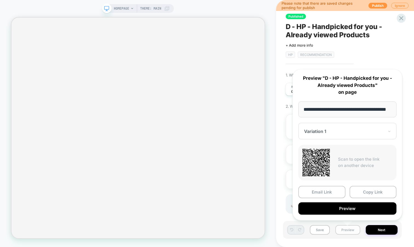
scroll to position [0, 13]
click at [364, 192] on button "Copy Link" at bounding box center [372, 192] width 47 height 12
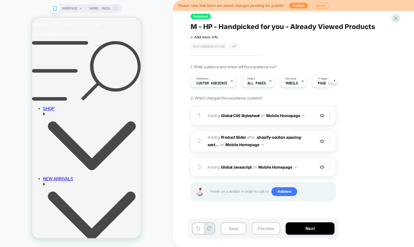
scroll to position [0, 0]
click at [277, 231] on button "Preview" at bounding box center [266, 228] width 28 height 12
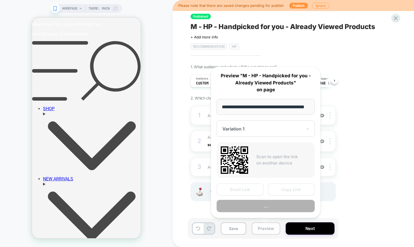
scroll to position [0, 13]
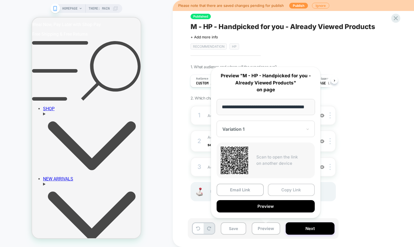
click at [297, 191] on button "Copy Link" at bounding box center [291, 190] width 47 height 12
